Goal: Information Seeking & Learning: Learn about a topic

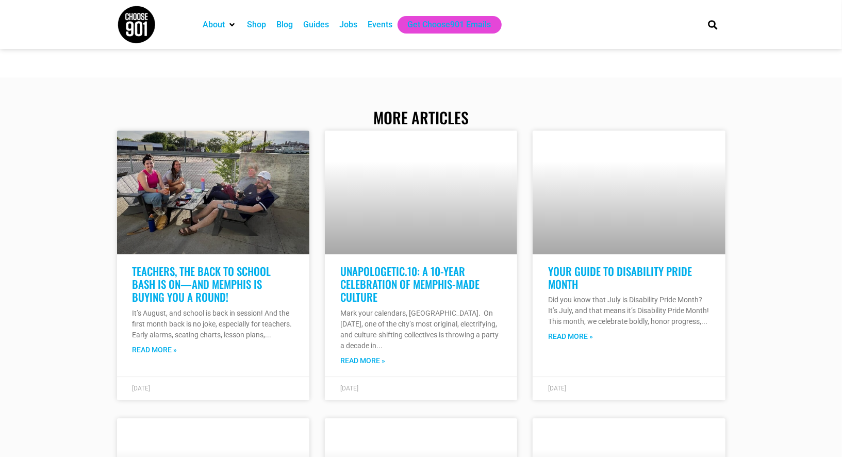
scroll to position [2015, 0]
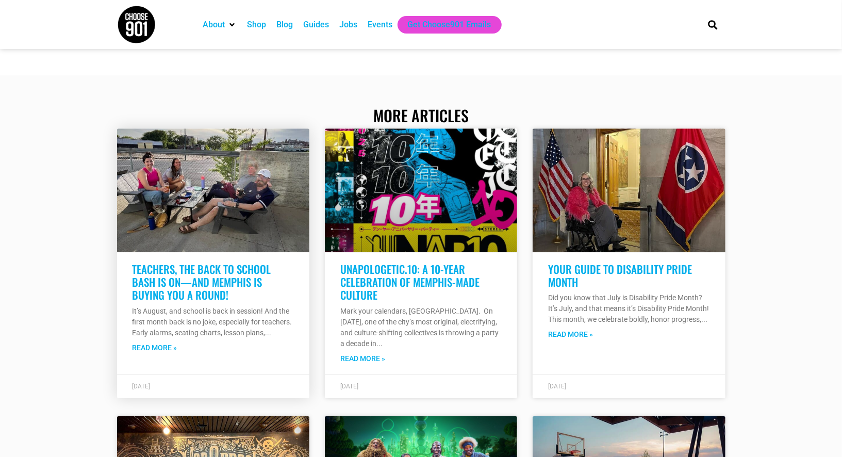
click at [141, 353] on link "Read More »" at bounding box center [155, 347] width 45 height 11
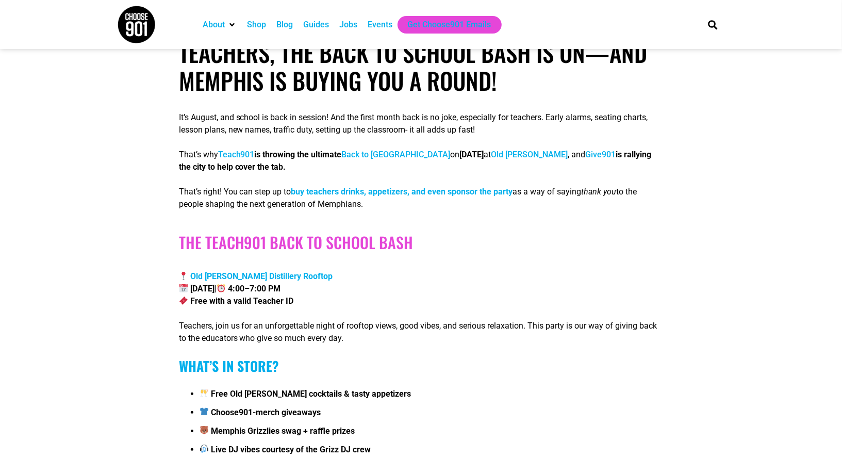
scroll to position [236, 0]
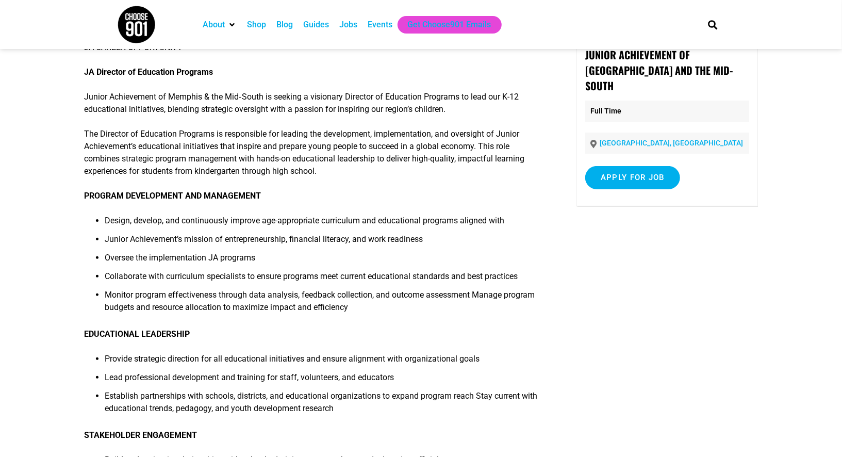
scroll to position [50, 0]
